Goal: Task Accomplishment & Management: Use online tool/utility

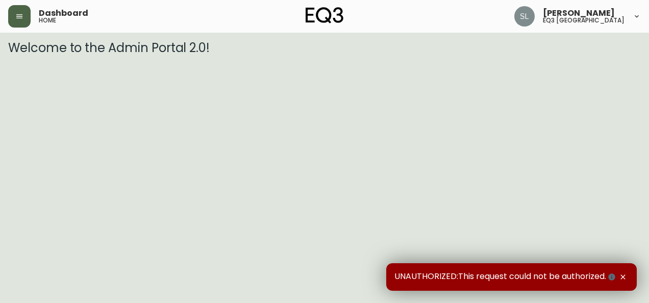
click at [21, 17] on icon "button" at bounding box center [19, 16] width 8 height 8
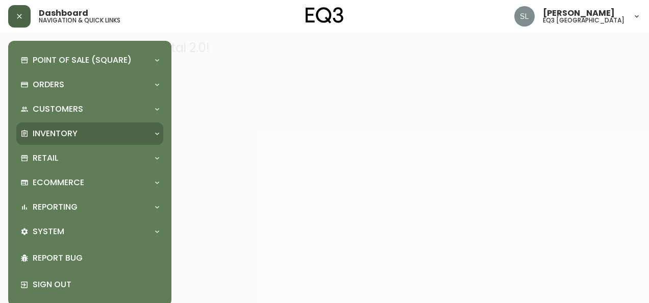
click at [66, 130] on p "Inventory" at bounding box center [55, 133] width 45 height 11
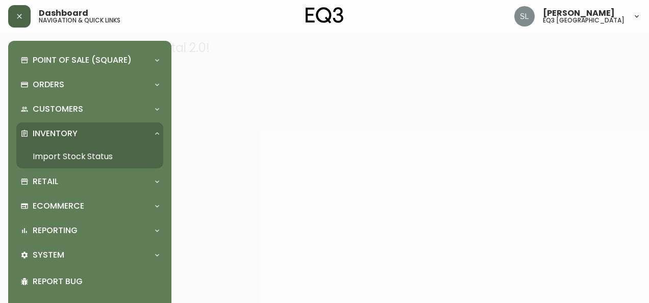
click at [82, 155] on link "Import Stock Status" at bounding box center [89, 156] width 147 height 23
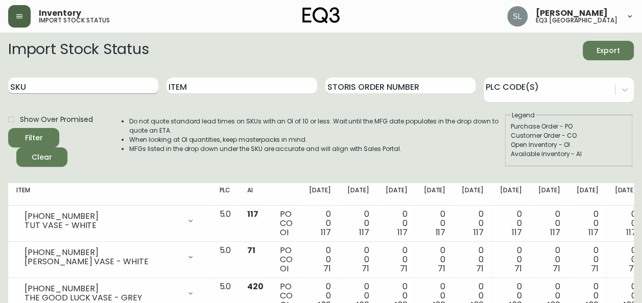
click at [93, 83] on input "SKU" at bounding box center [83, 86] width 150 height 16
click at [8, 128] on button "Filter" at bounding box center [33, 137] width 51 height 19
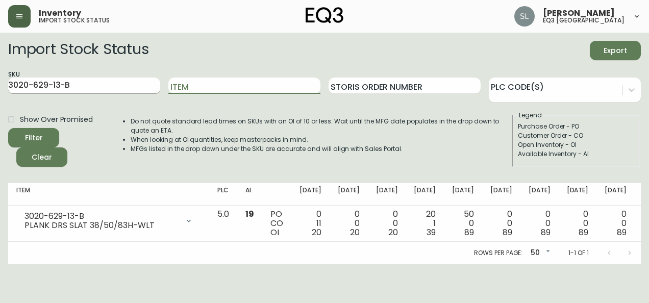
click at [49, 86] on input "3020-629-13-B" at bounding box center [84, 86] width 152 height 16
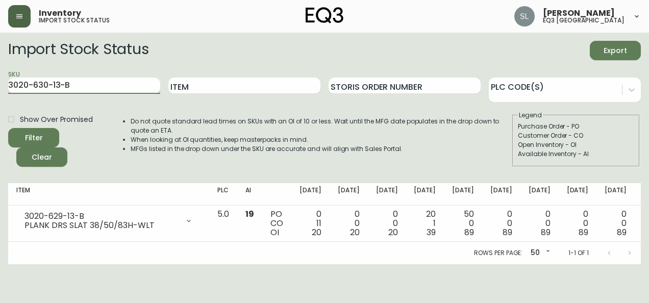
click at [83, 84] on input "3020-630-13-B" at bounding box center [84, 86] width 152 height 16
type input "3020-630-13-B"
click at [8, 128] on button "Filter" at bounding box center [33, 137] width 51 height 19
